Goal: Transaction & Acquisition: Purchase product/service

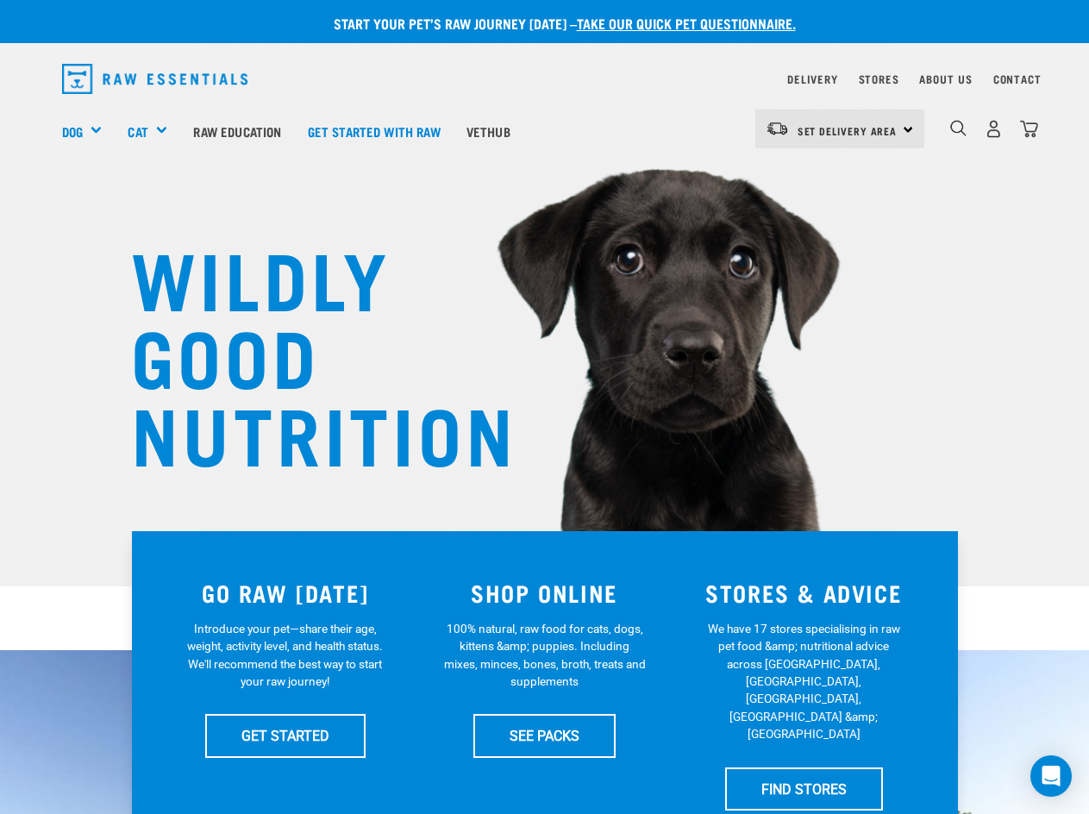
click at [960, 128] on img "dropdown navigation" at bounding box center [958, 128] width 16 height 16
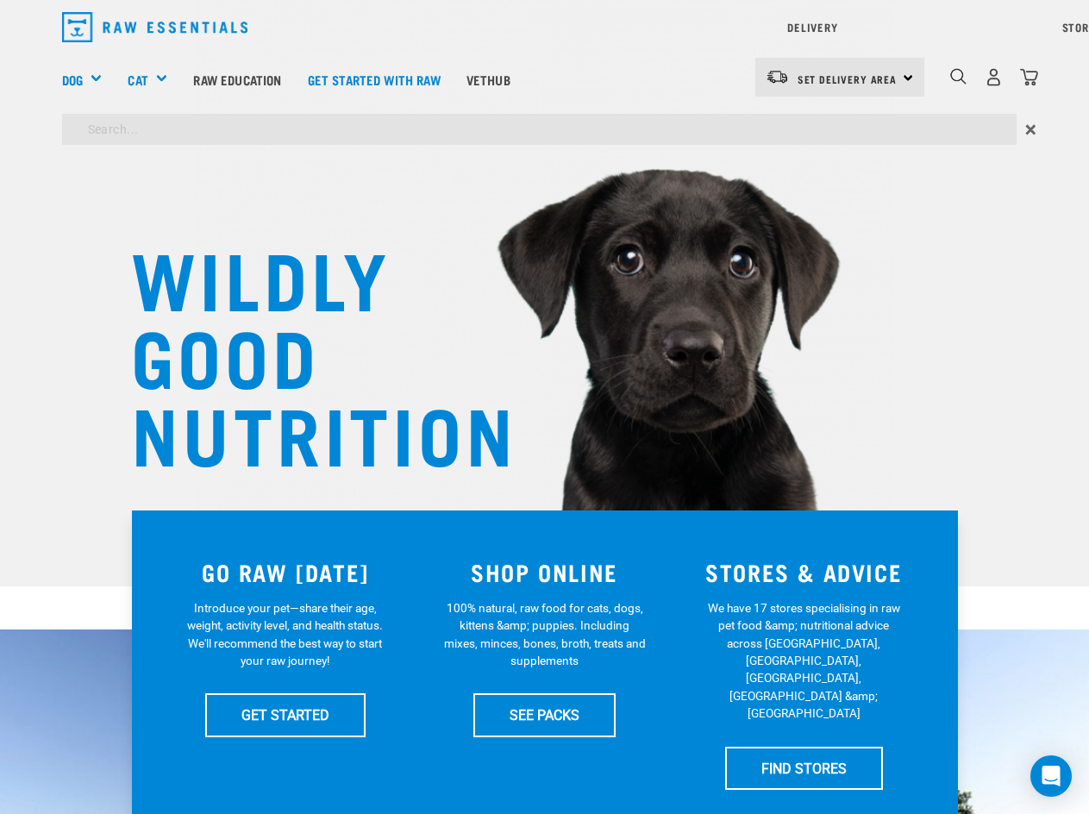
type input "lamb salmon"
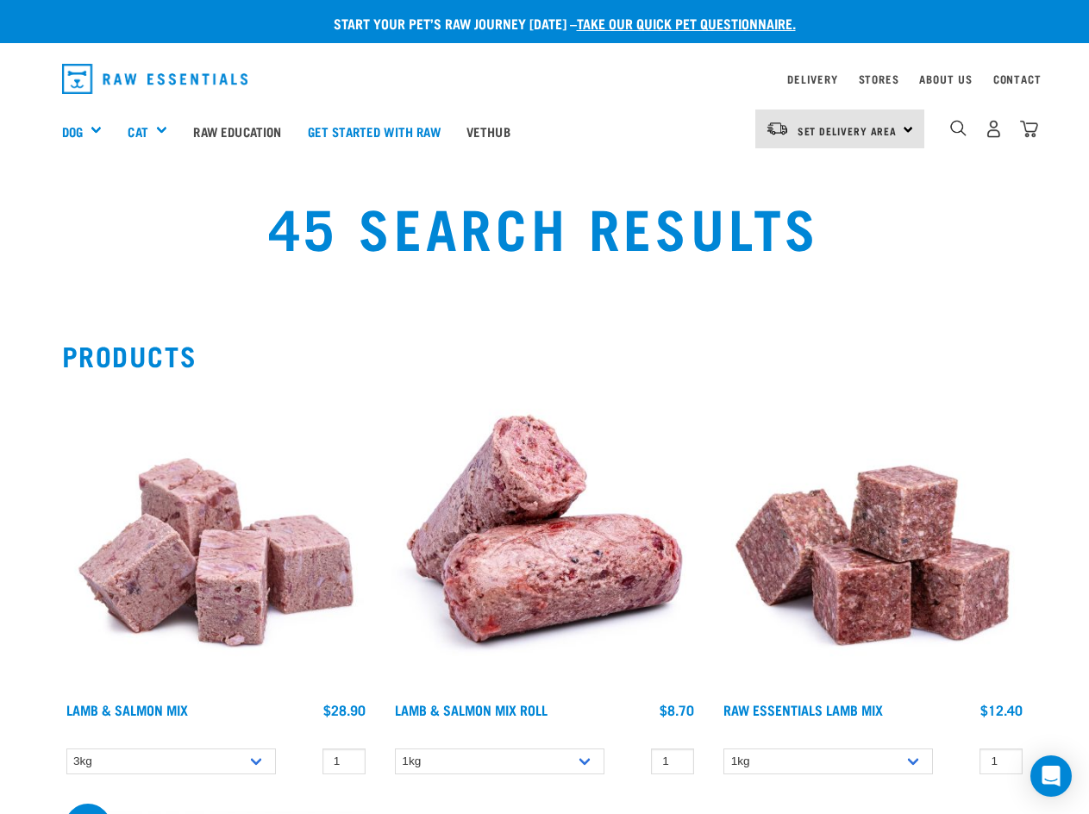
click at [216, 531] on img at bounding box center [216, 539] width 308 height 308
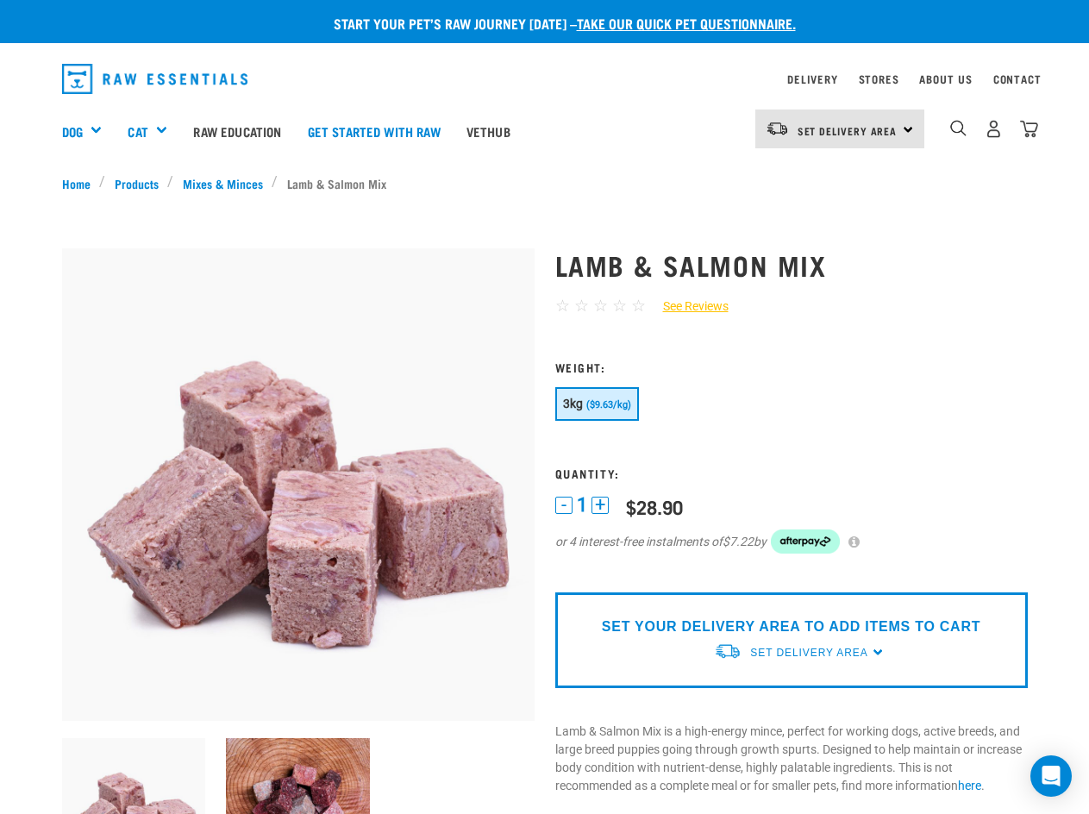
click at [297, 779] on img at bounding box center [298, 810] width 144 height 144
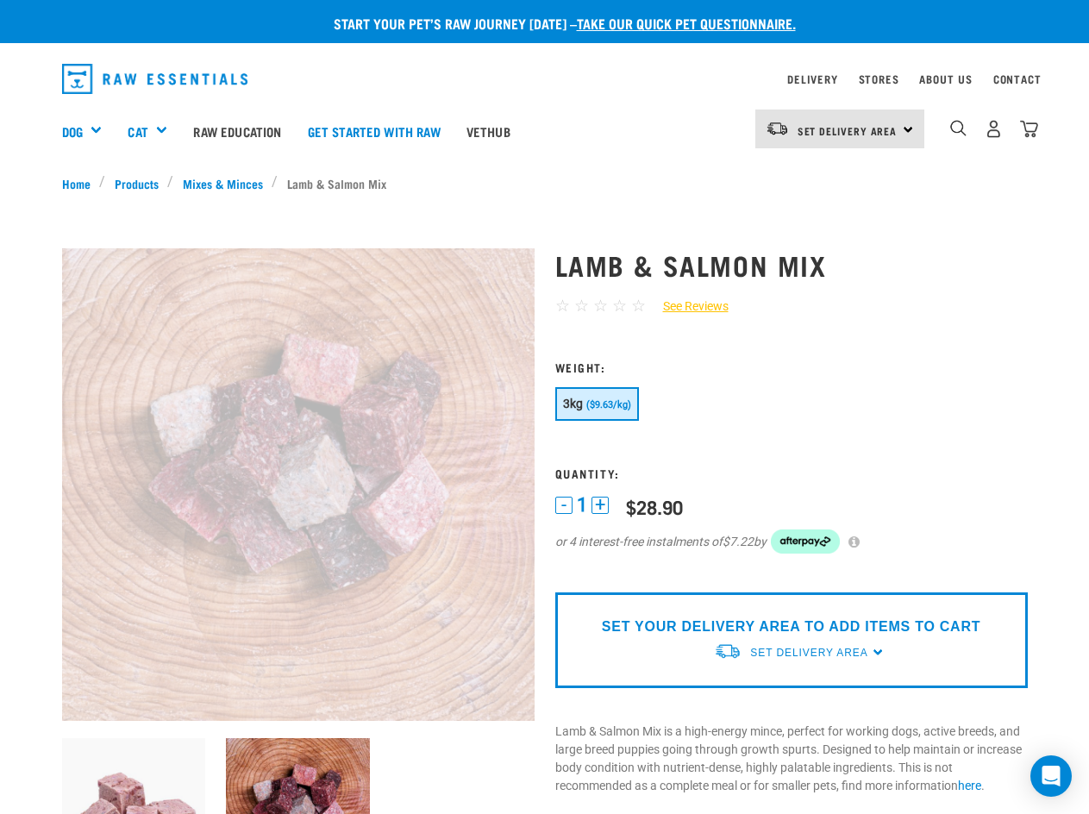
click at [182, 761] on img at bounding box center [134, 810] width 144 height 144
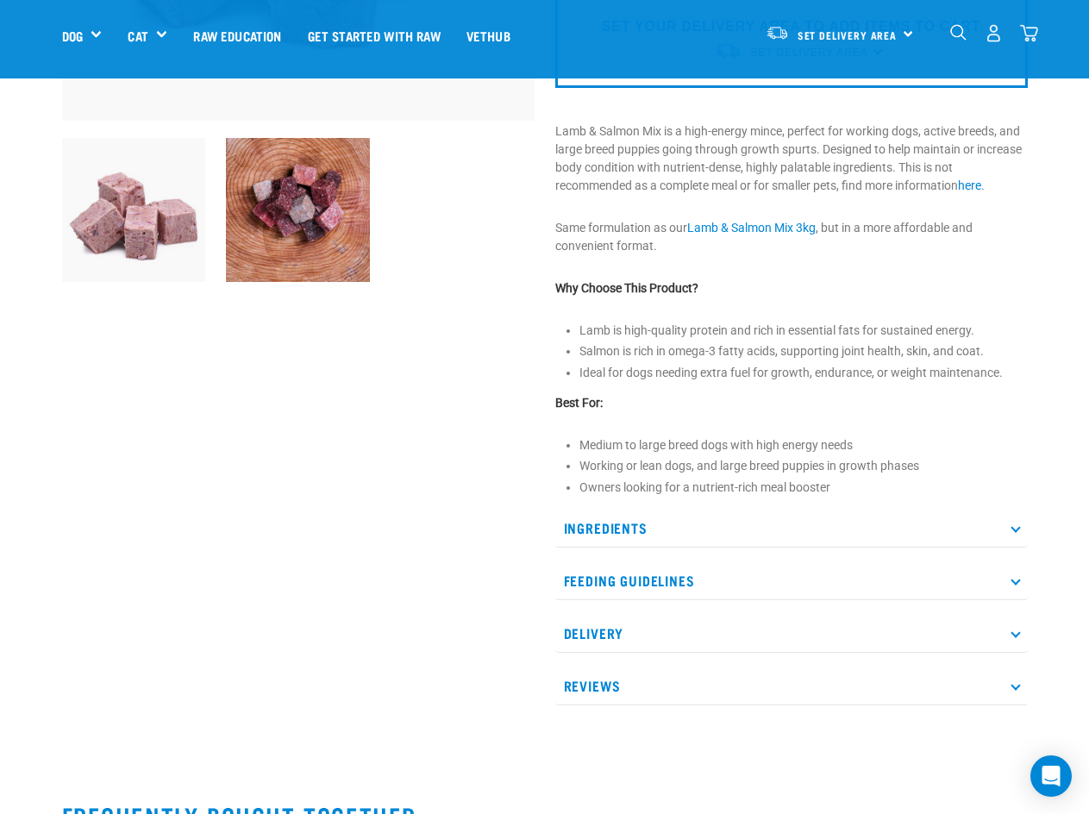
scroll to position [480, 0]
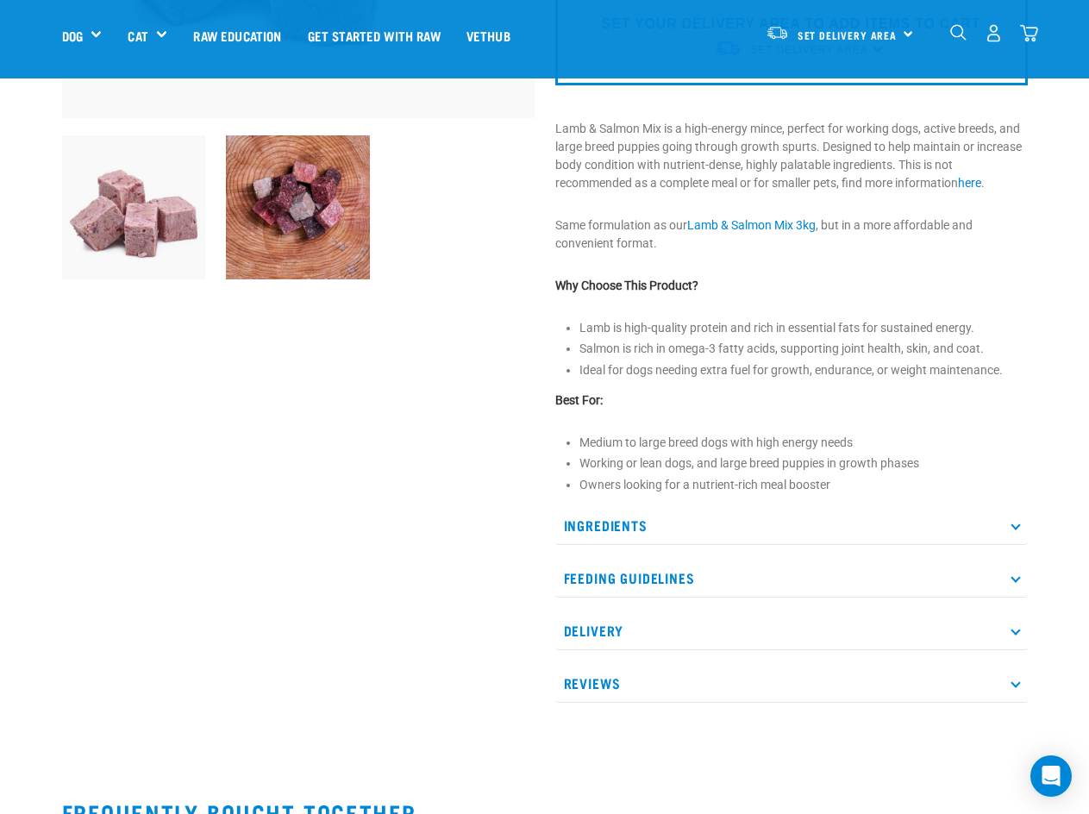
click at [800, 778] on div "Lamb & Salmon Mix ☆ ☆ ☆ ☆ ☆ See Reviews" at bounding box center [544, 203] width 993 height 1163
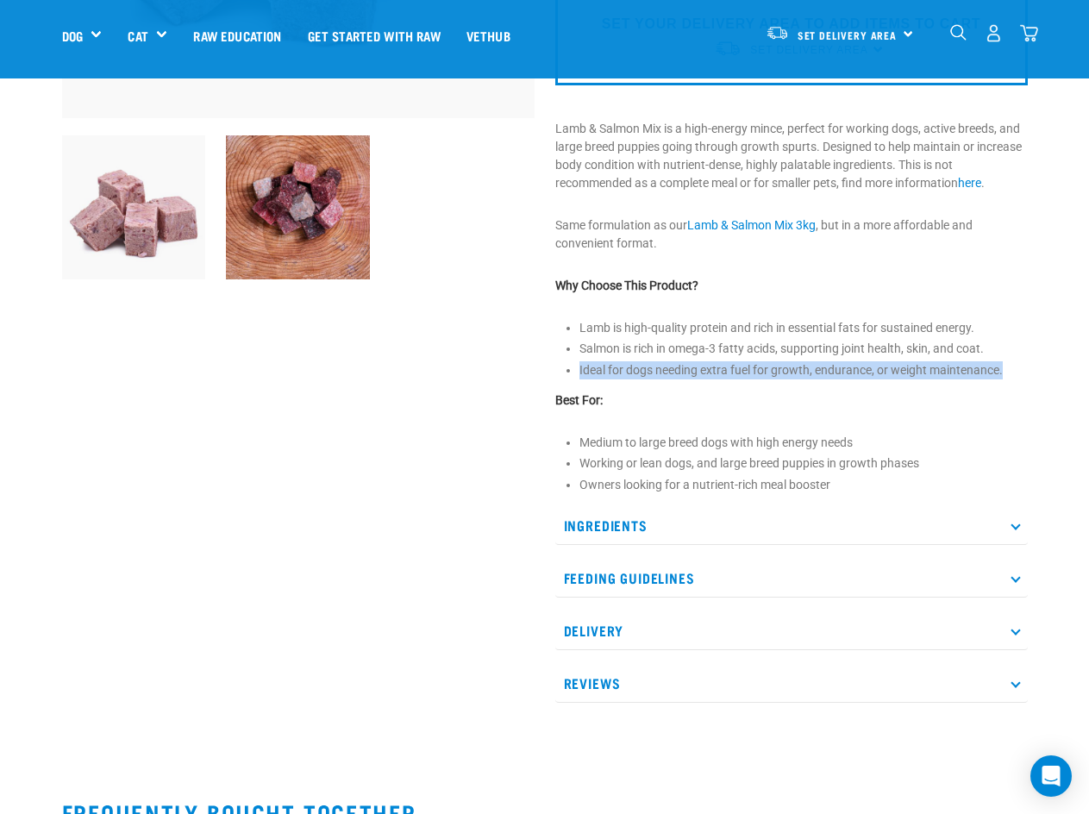
drag, startPoint x: 1011, startPoint y: 373, endPoint x: 579, endPoint y: 364, distance: 432.0
click at [579, 364] on li "Ideal for dogs needing extra fuel for growth, endurance, or weight maintenance." at bounding box center [803, 370] width 448 height 18
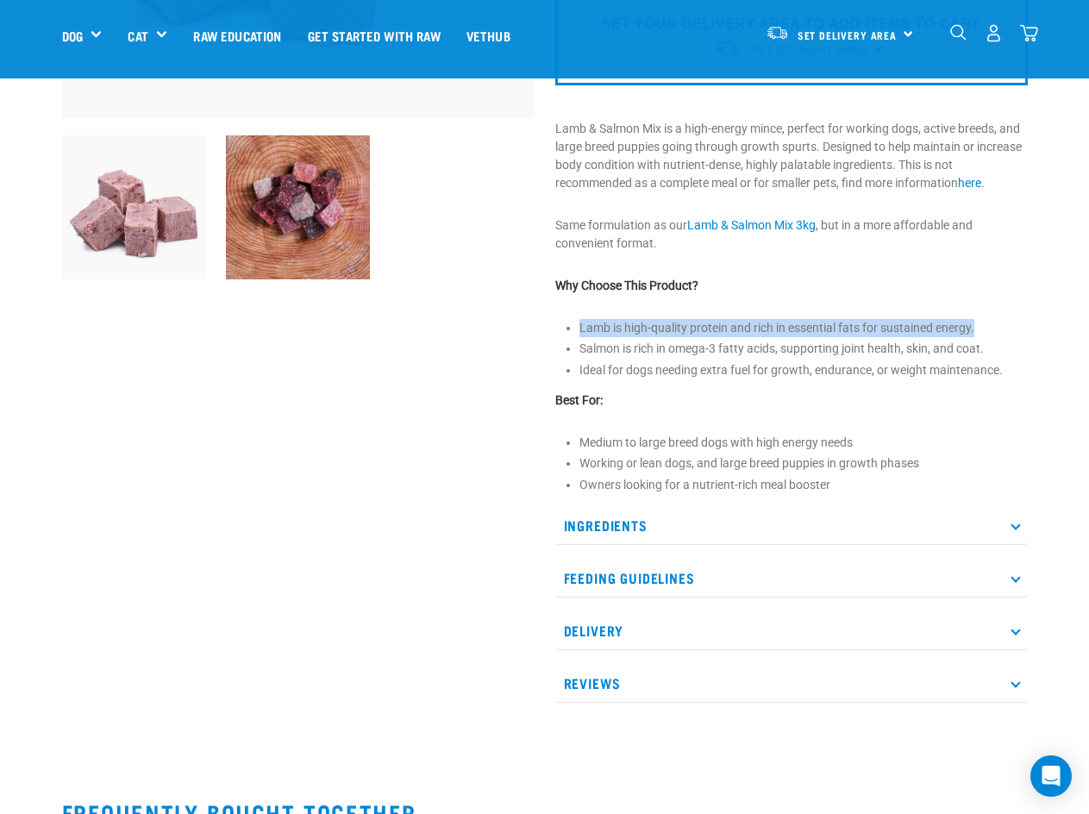
drag, startPoint x: 975, startPoint y: 324, endPoint x: 569, endPoint y: 321, distance: 406.1
click at [579, 321] on li "Lamb is high-quality protein and rich in essential fats for sustained energy." at bounding box center [803, 328] width 448 height 18
copy li "Lamb is high-quality protein and rich in essential fats for sustained energy."
